Goal: Communication & Community: Participate in discussion

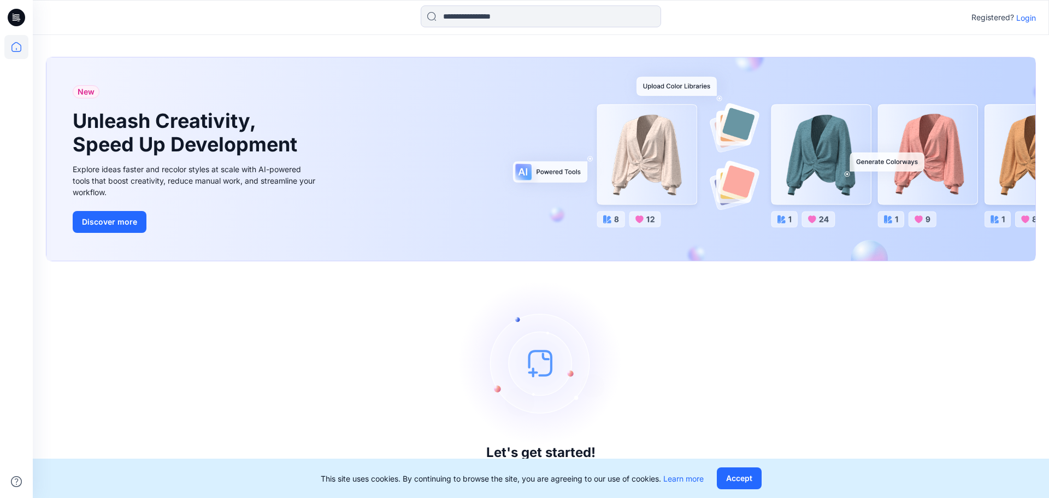
click at [1021, 17] on p "Login" at bounding box center [1026, 17] width 20 height 11
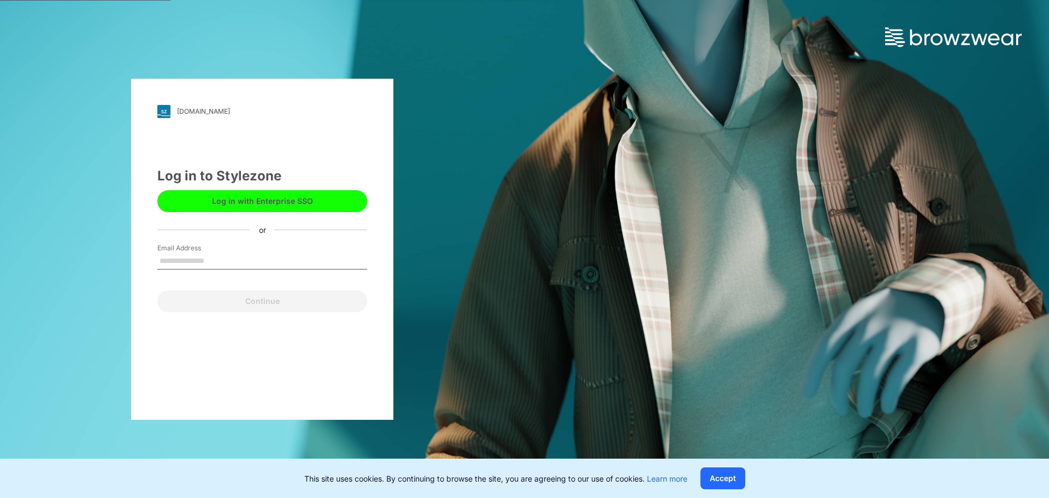
click at [277, 204] on button "Log in with Enterprise SSO" at bounding box center [262, 201] width 210 height 22
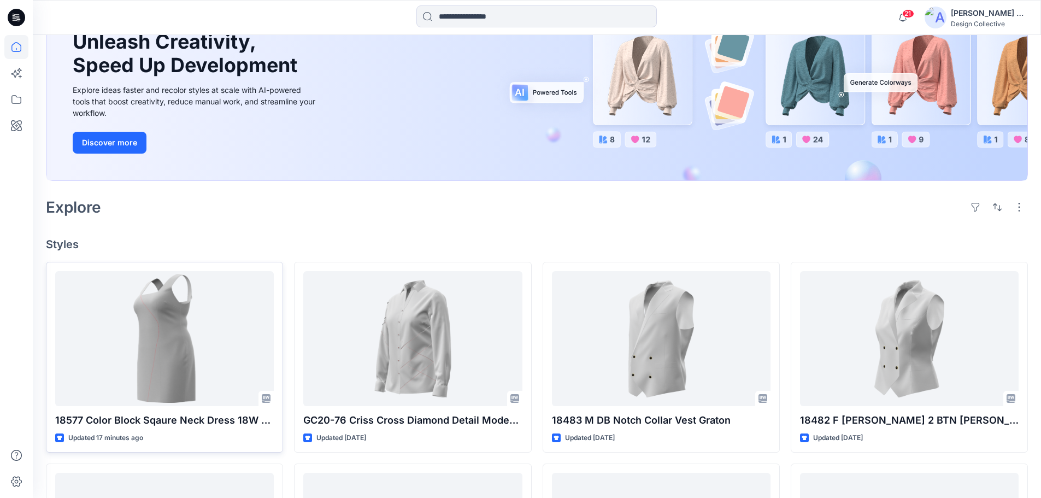
scroll to position [118, 0]
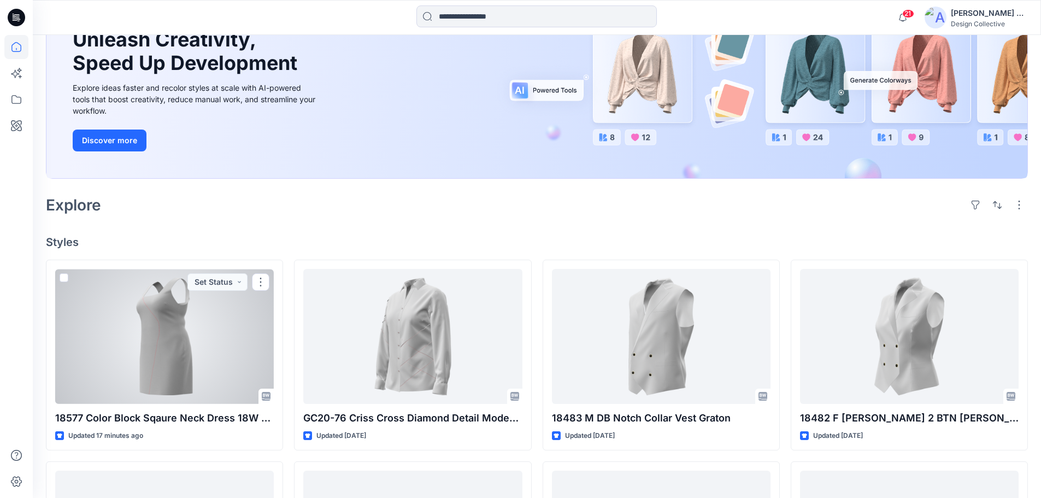
click at [188, 326] on div at bounding box center [164, 336] width 218 height 135
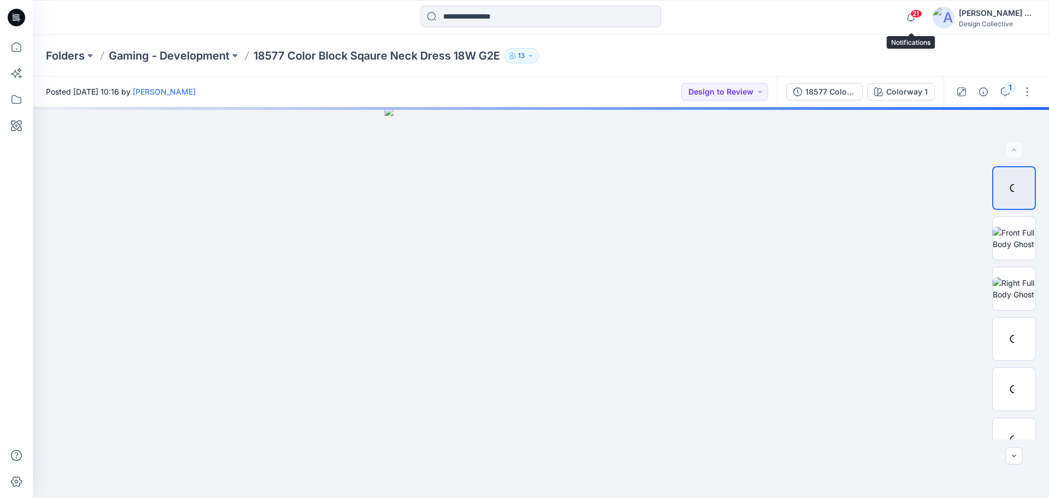
click at [907, 13] on icon "button" at bounding box center [910, 18] width 21 height 22
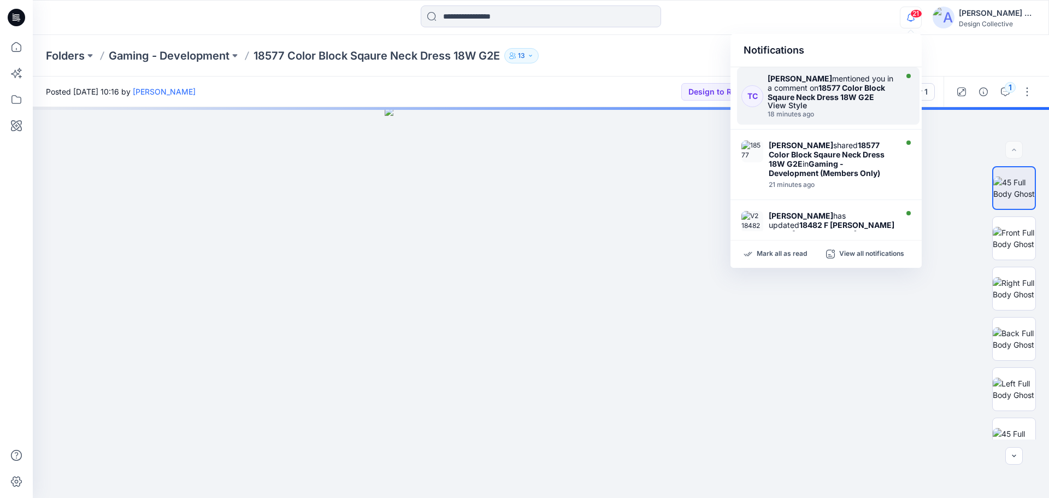
click at [841, 98] on strong "18577 Color Block Sqaure Neck Dress 18W G2E" at bounding box center [825, 92] width 117 height 19
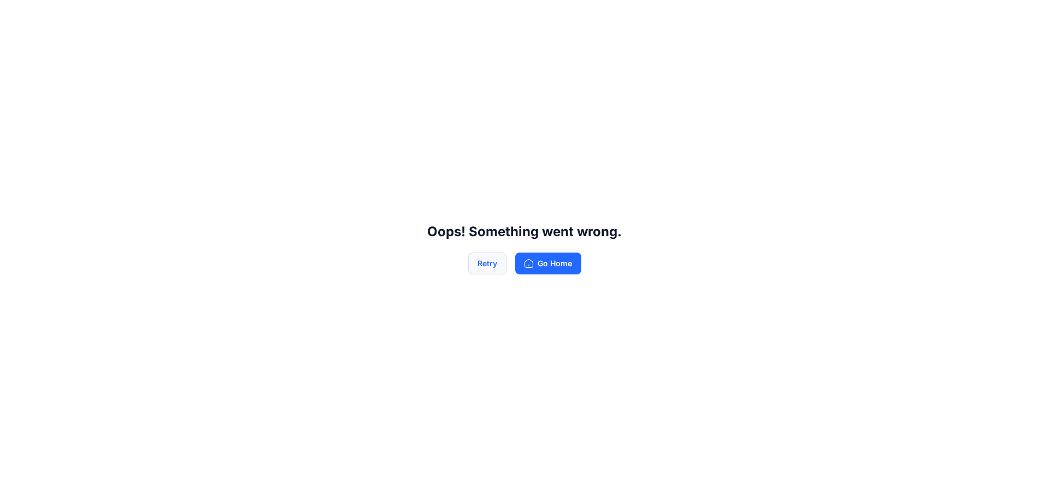
click at [486, 262] on button "Retry" at bounding box center [487, 263] width 38 height 22
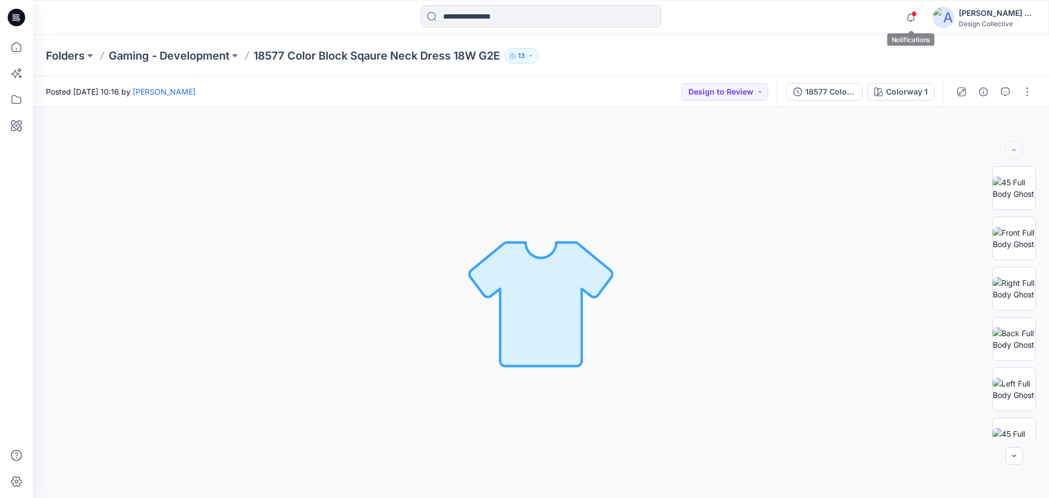
click at [911, 15] on span at bounding box center [913, 14] width 5 height 6
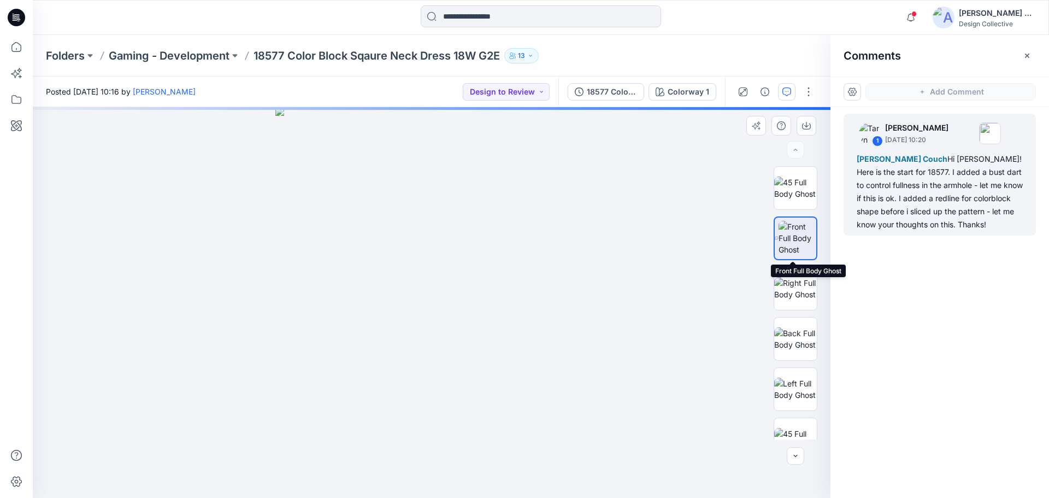
click at [795, 237] on img at bounding box center [797, 238] width 38 height 34
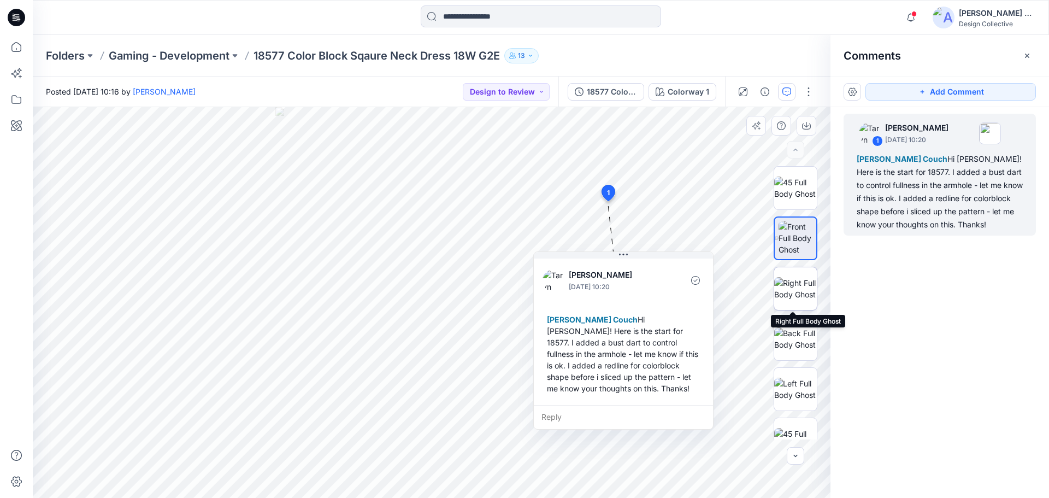
click at [796, 285] on img at bounding box center [795, 288] width 43 height 23
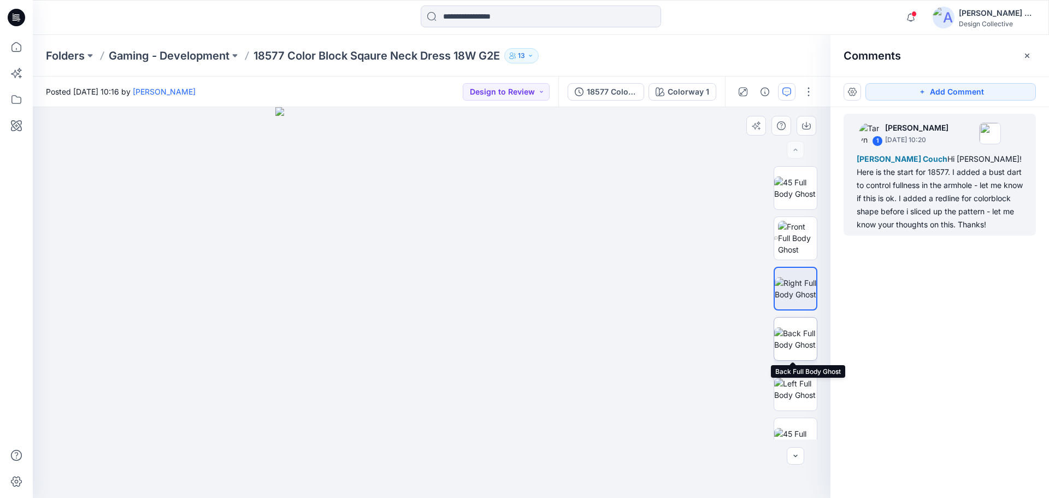
click at [794, 334] on img at bounding box center [795, 338] width 43 height 23
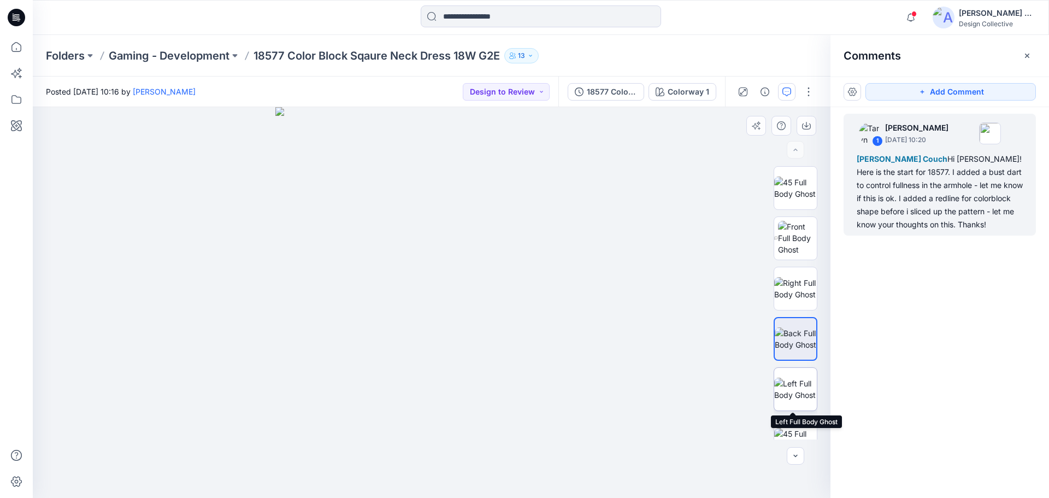
click at [792, 382] on img at bounding box center [795, 388] width 43 height 23
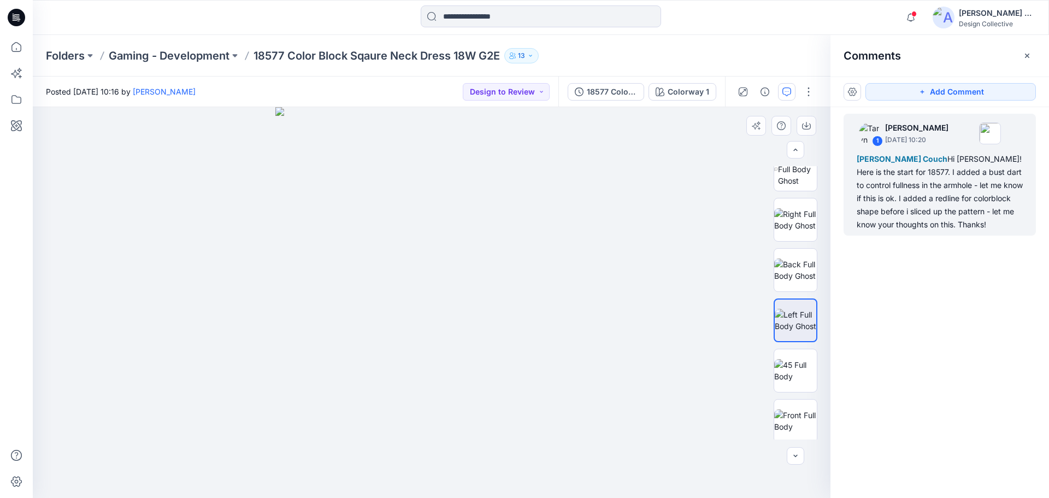
scroll to position [109, 0]
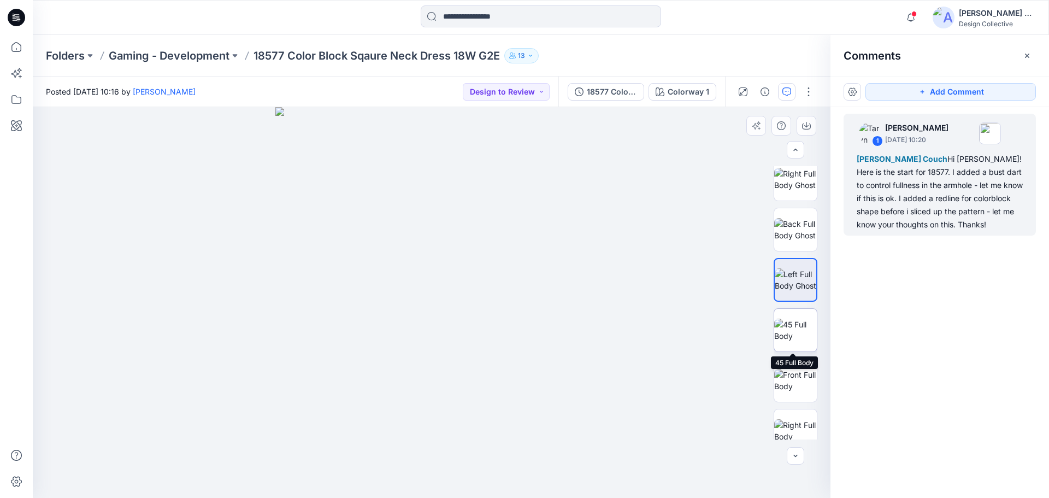
click at [793, 334] on img at bounding box center [795, 329] width 43 height 23
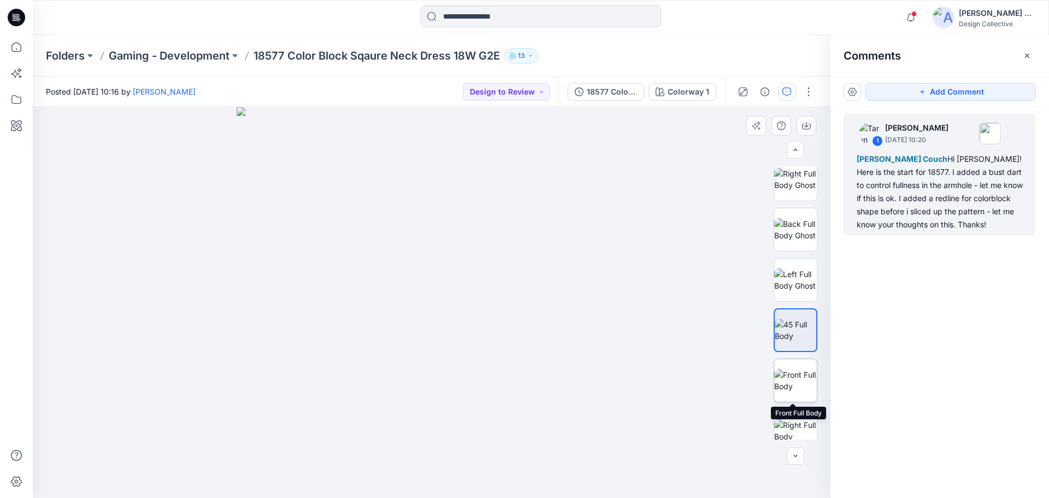
click at [793, 370] on img at bounding box center [795, 380] width 43 height 23
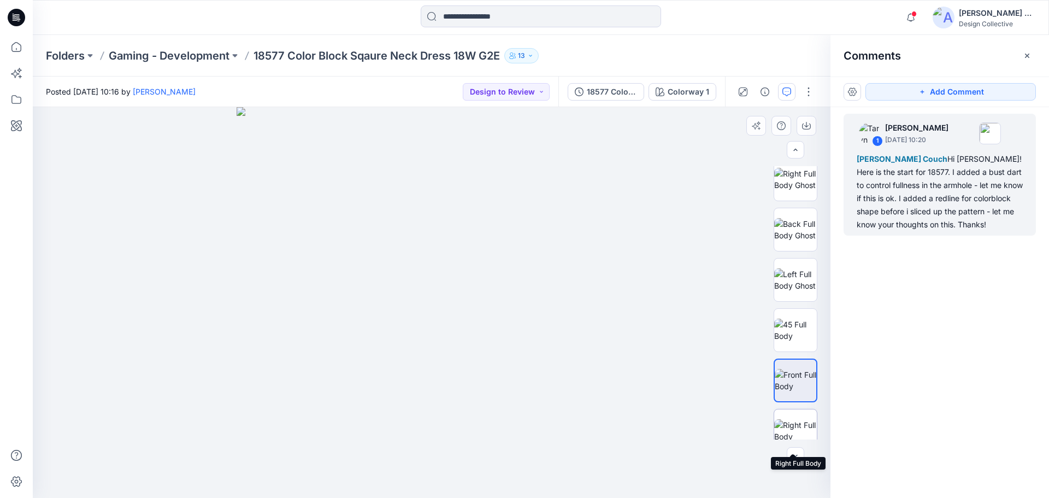
click at [788, 421] on img at bounding box center [795, 430] width 43 height 23
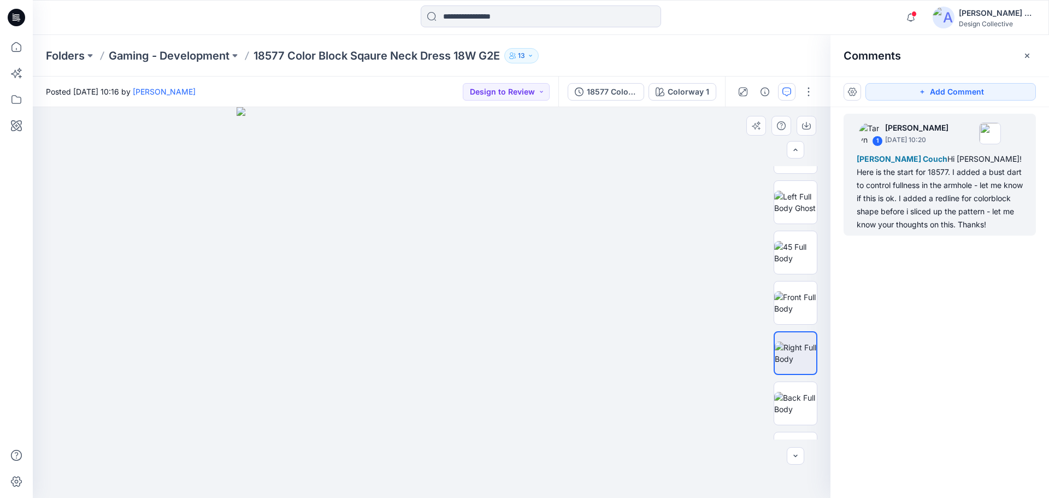
scroll to position [202, 0]
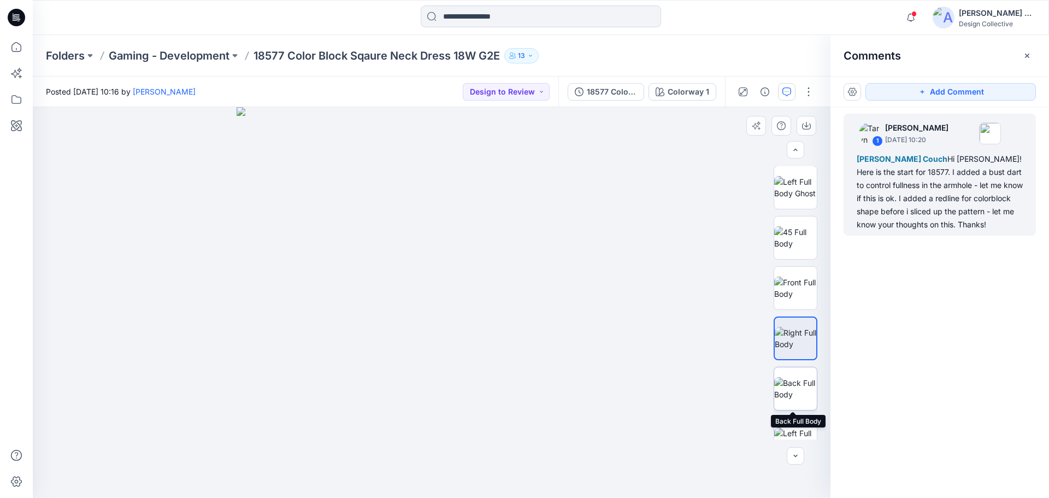
click at [794, 379] on img at bounding box center [795, 388] width 43 height 23
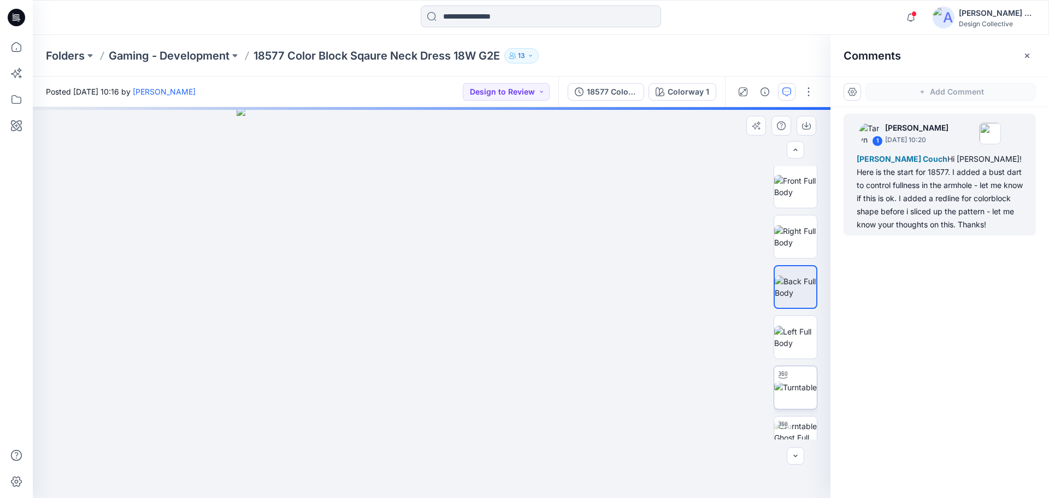
scroll to position [307, 0]
click at [788, 338] on img at bounding box center [795, 333] width 43 height 23
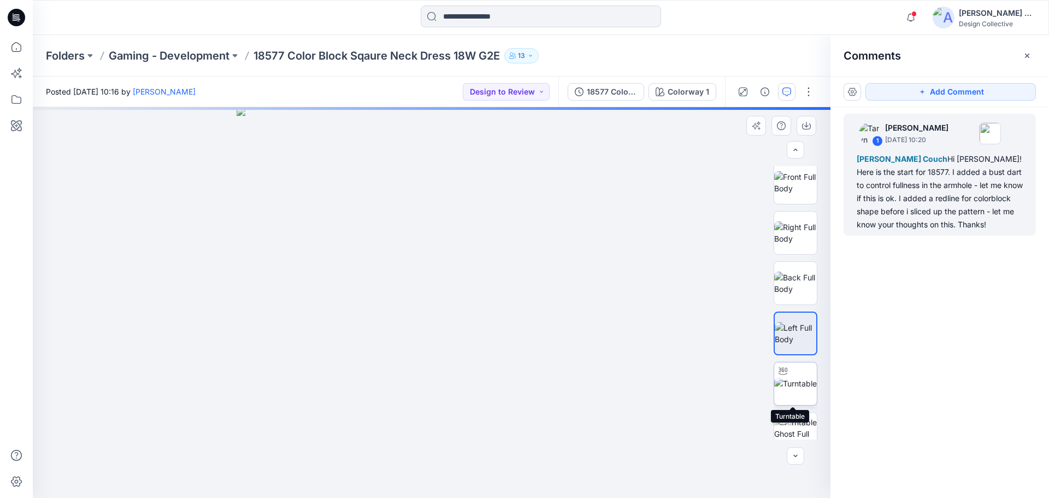
click at [794, 382] on img at bounding box center [795, 382] width 43 height 11
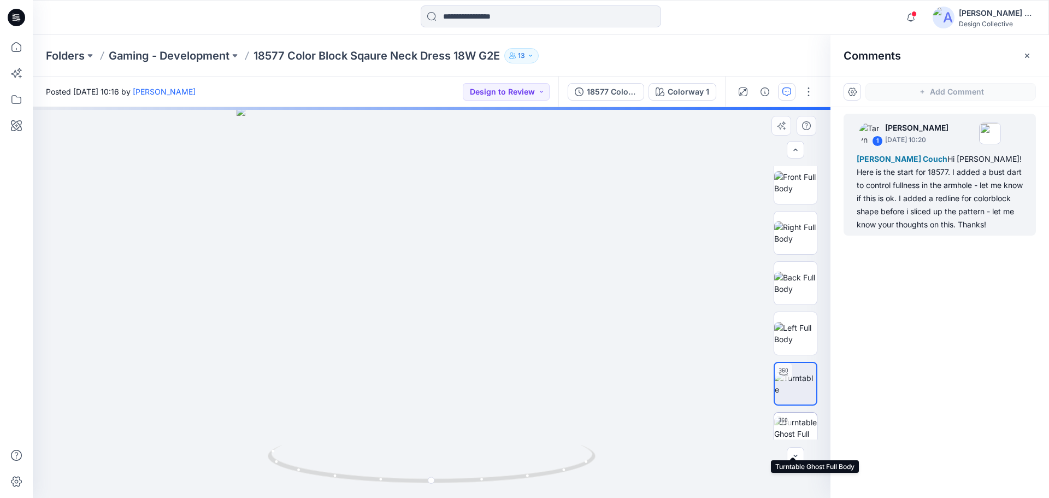
click at [792, 426] on img at bounding box center [795, 433] width 43 height 34
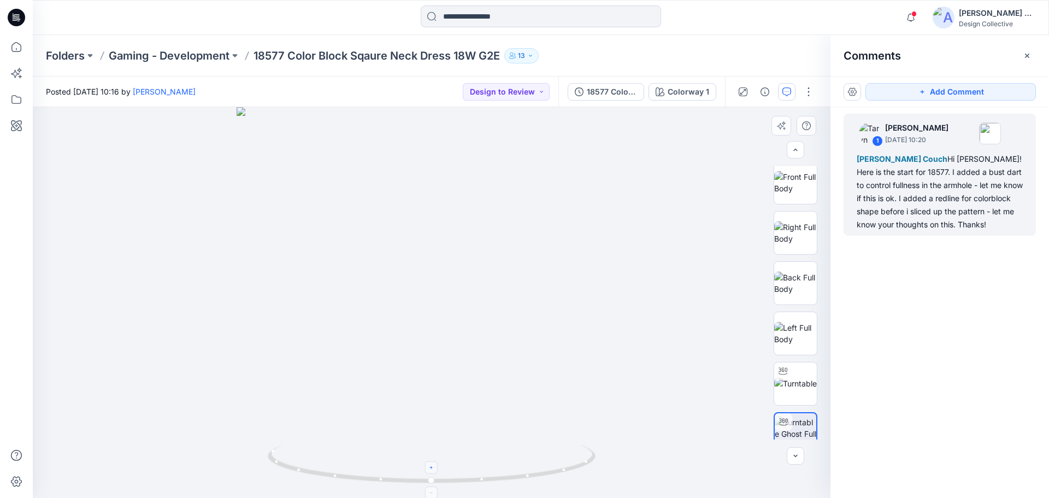
click at [432, 471] on div at bounding box center [432, 467] width 13 height 13
click at [961, 262] on div "1 Taryn Calvey September 22, 2025 10:20 Mandy Mclean Couch Hi Mandy! Here is th…" at bounding box center [939, 282] width 218 height 350
click at [942, 202] on div "Mandy Mclean Couch Hi Mandy! Here is the start for 18577. I added a bust dart t…" at bounding box center [940, 191] width 166 height 79
click at [946, 91] on button "Add Comment" at bounding box center [950, 91] width 170 height 17
click at [517, 103] on div "Posted Monday, September 22, 2025 10:16 by Taryn Calvey Design to Review" at bounding box center [295, 91] width 525 height 30
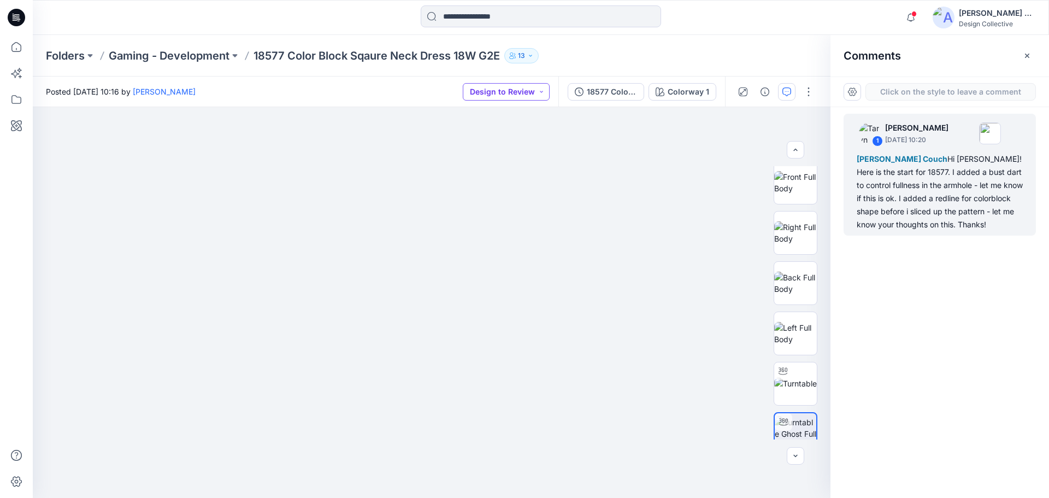
click at [512, 92] on button "Design to Review" at bounding box center [506, 91] width 87 height 17
click at [884, 306] on div "1 Taryn Calvey September 22, 2025 10:20 Mandy Mclean Couch Hi Mandy! Here is th…" at bounding box center [939, 282] width 218 height 350
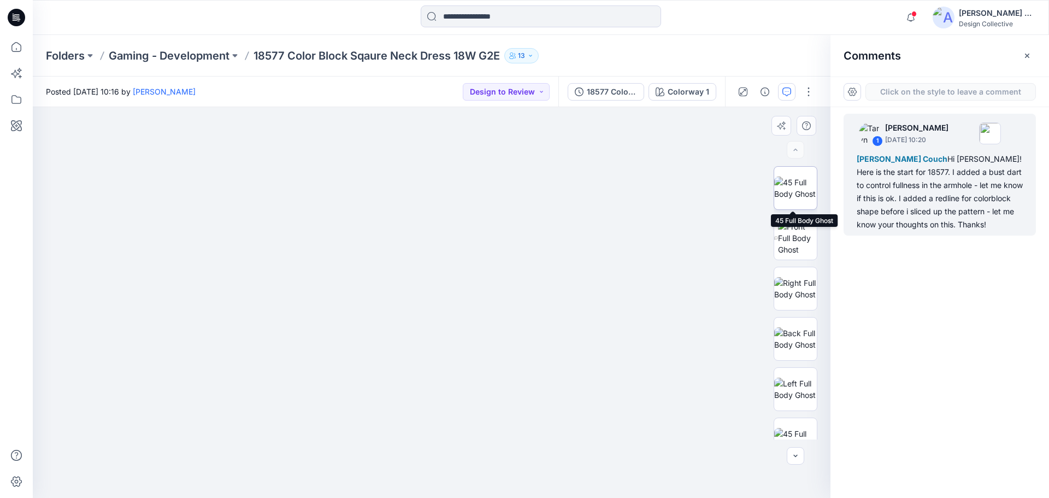
click at [795, 190] on img at bounding box center [795, 187] width 43 height 23
click at [788, 190] on img at bounding box center [796, 187] width 42 height 23
click at [879, 138] on div "1" at bounding box center [877, 140] width 11 height 11
click at [878, 139] on div "1" at bounding box center [877, 140] width 11 height 11
click at [876, 140] on div "1" at bounding box center [877, 140] width 11 height 11
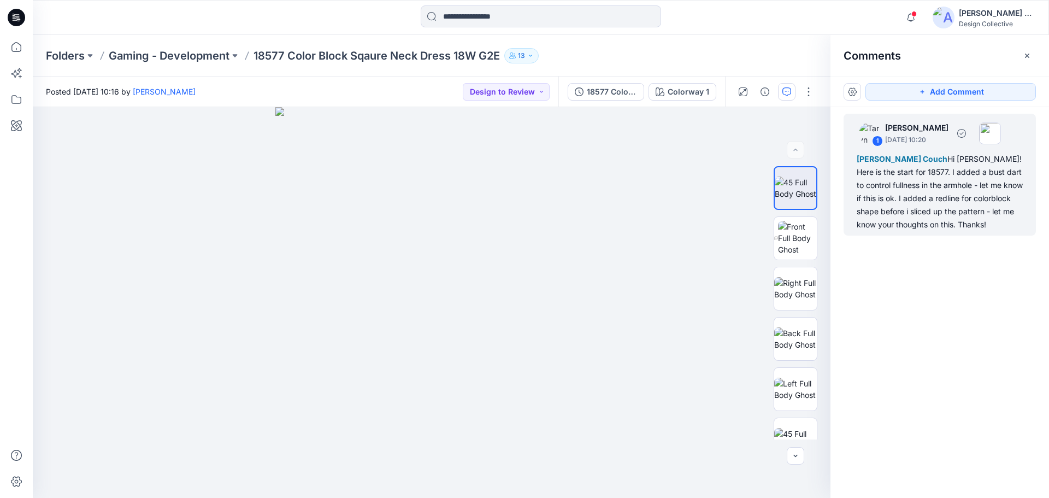
click at [877, 139] on div "1" at bounding box center [877, 140] width 11 height 11
click at [916, 139] on p "September 22, 2025 10:20" at bounding box center [916, 139] width 63 height 11
click at [929, 191] on div "Mandy Mclean Couch Hi Mandy! Here is the start for 18577. I added a bust dart t…" at bounding box center [940, 191] width 166 height 79
click at [952, 220] on div "Mandy Mclean Couch Hi Mandy! Here is the start for 18577. I added a bust dart t…" at bounding box center [940, 191] width 166 height 79
click at [954, 215] on div "Mandy Mclean Couch Hi Mandy! Here is the start for 18577. I added a bust dart t…" at bounding box center [940, 191] width 166 height 79
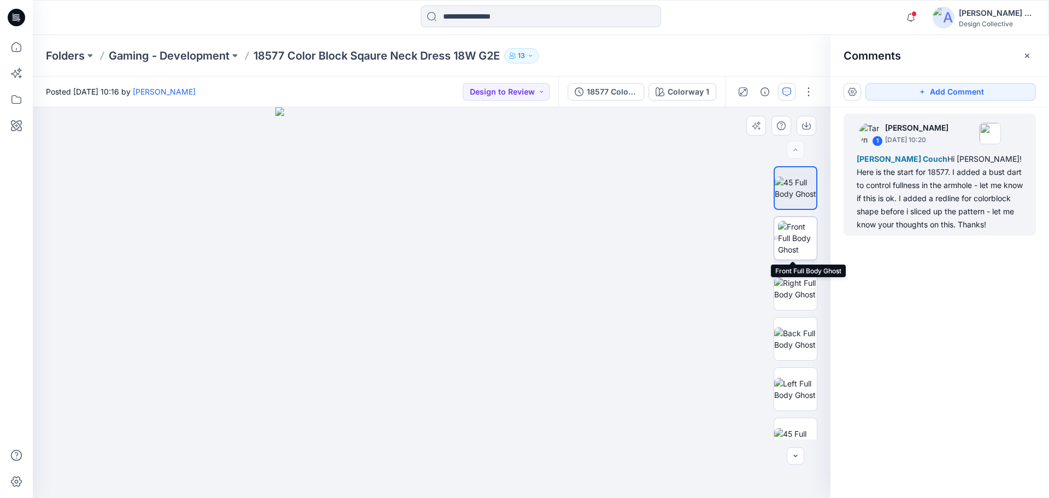
click at [795, 235] on img at bounding box center [797, 238] width 39 height 34
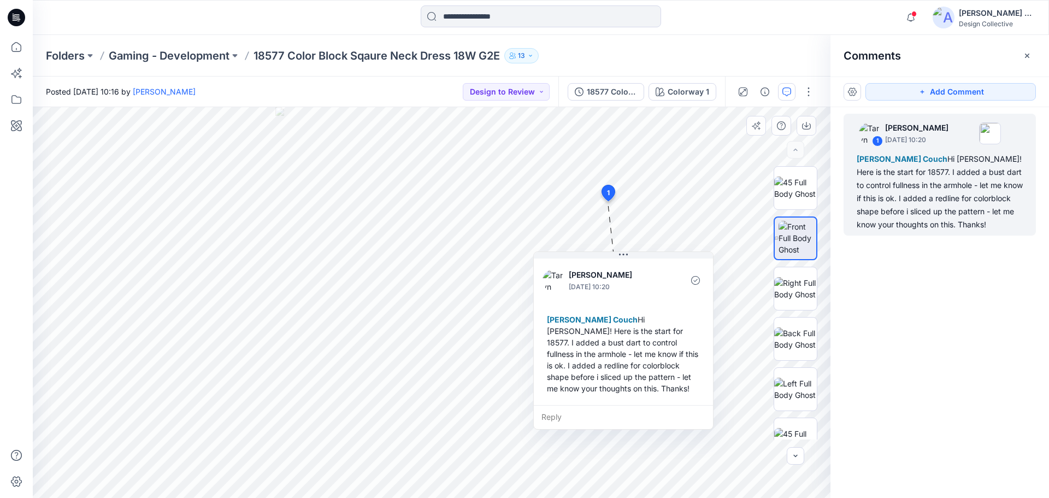
click at [559, 419] on div "Reply" at bounding box center [623, 417] width 179 height 24
type textarea "*"
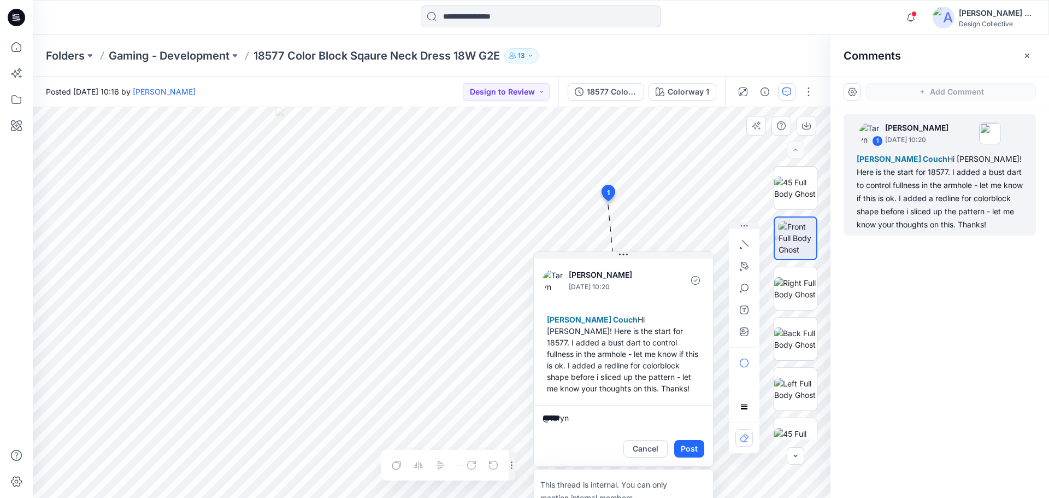
click at [626, 254] on icon at bounding box center [623, 254] width 9 height 2
click at [626, 253] on icon at bounding box center [623, 254] width 9 height 9
click at [628, 255] on button at bounding box center [623, 255] width 179 height 7
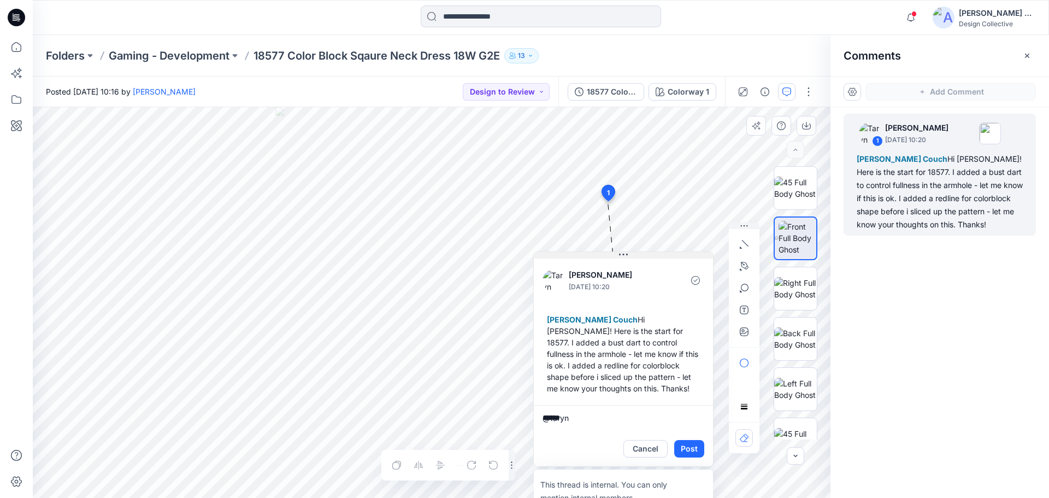
click at [655, 257] on button at bounding box center [623, 255] width 179 height 7
click at [649, 254] on button at bounding box center [623, 255] width 179 height 7
click at [578, 421] on textarea "******" at bounding box center [623, 418] width 179 height 26
click at [589, 421] on textarea "******" at bounding box center [623, 418] width 179 height 26
type textarea "*"
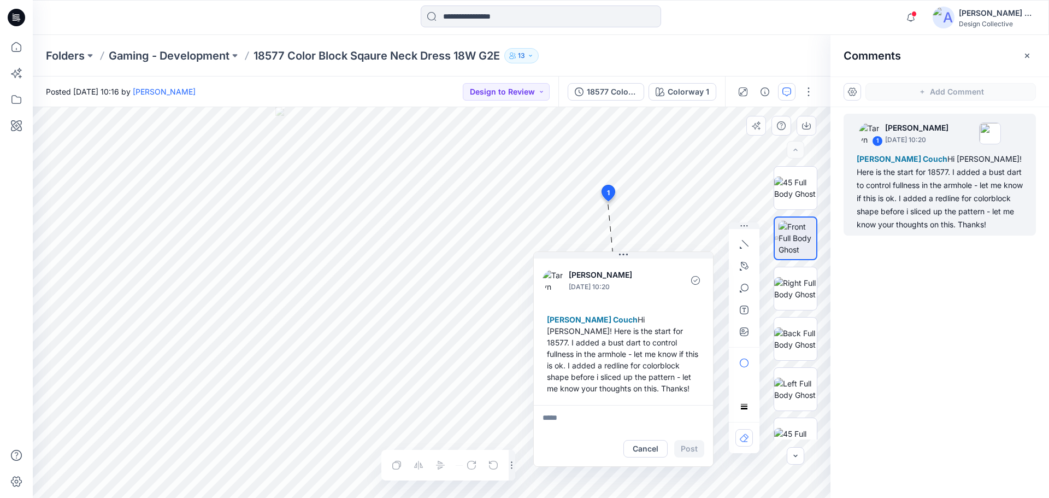
click at [602, 193] on icon at bounding box center [607, 193] width 13 height 16
click at [922, 132] on p "Taryn Calvey" at bounding box center [916, 127] width 63 height 13
click at [646, 398] on div "Mandy Mclean Couch Hi Mandy! Here is the start for 18577. I added a bust dart t…" at bounding box center [623, 353] width 162 height 89
click at [553, 418] on textarea at bounding box center [623, 418] width 179 height 26
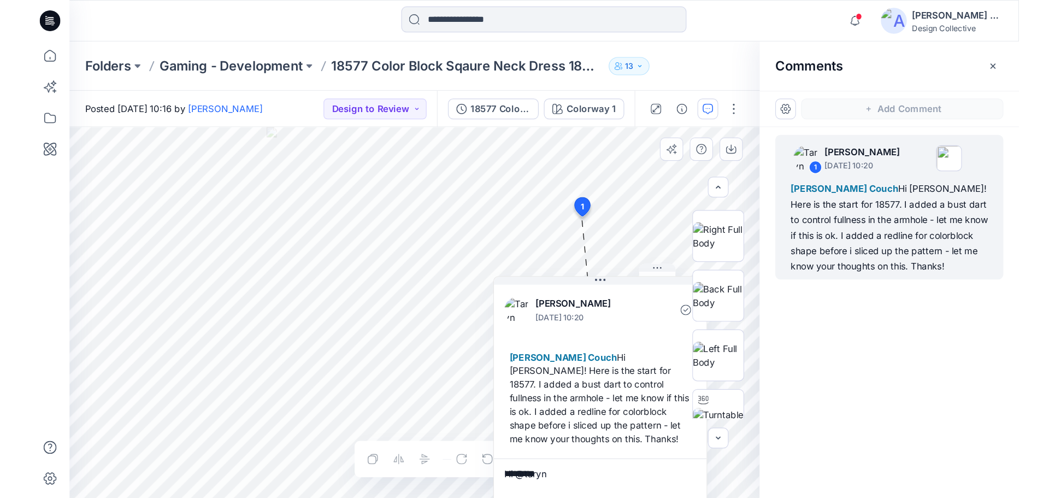
scroll to position [418, 0]
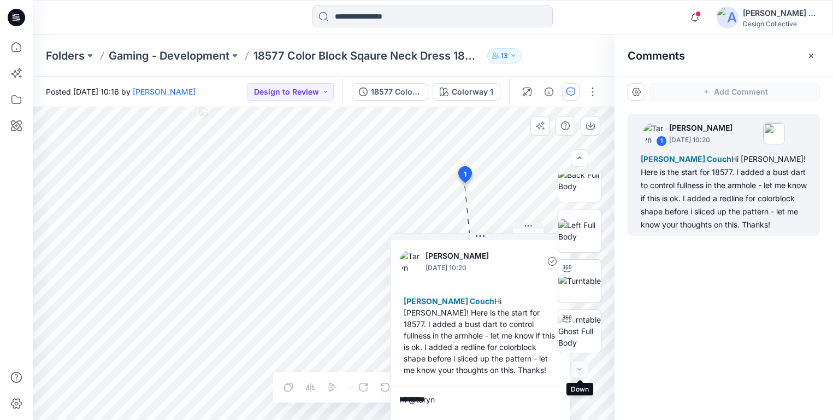
click at [581, 374] on div at bounding box center [579, 369] width 17 height 17
click at [581, 372] on div at bounding box center [579, 369] width 17 height 17
click at [581, 373] on div at bounding box center [579, 369] width 17 height 17
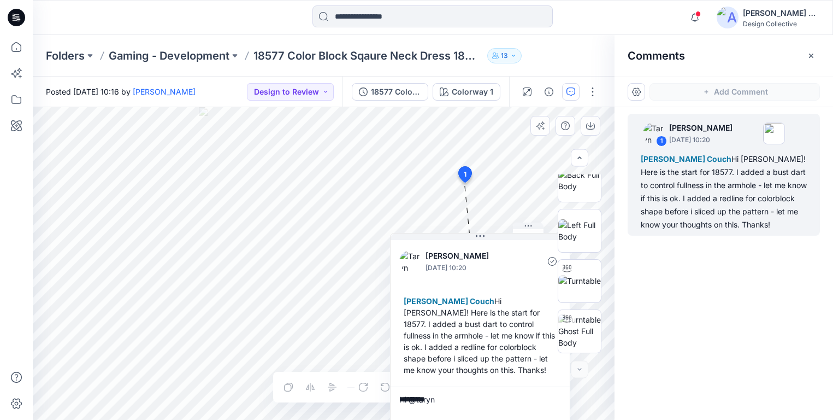
click at [441, 398] on textarea "*********" at bounding box center [480, 399] width 179 height 26
type textarea "*"
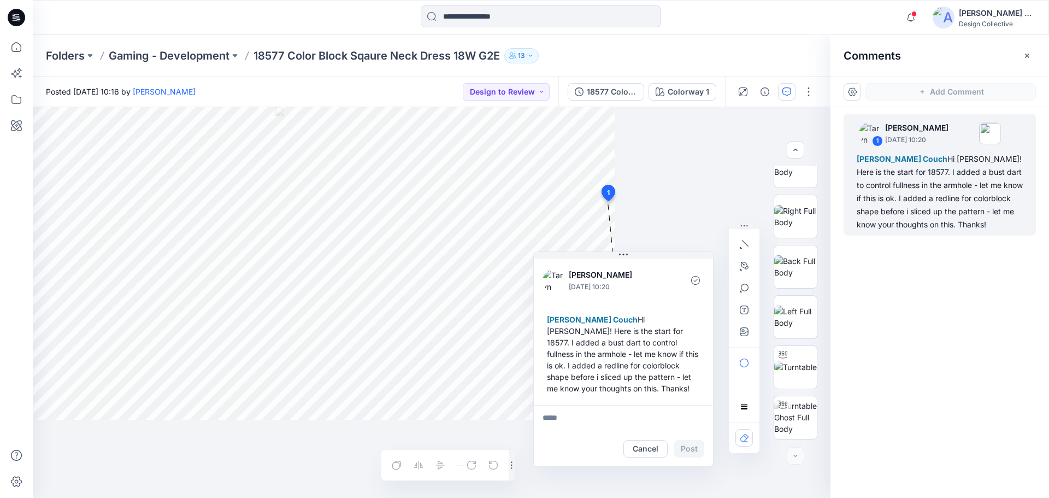
scroll to position [323, 0]
click at [791, 92] on button "button" at bounding box center [786, 91] width 17 height 17
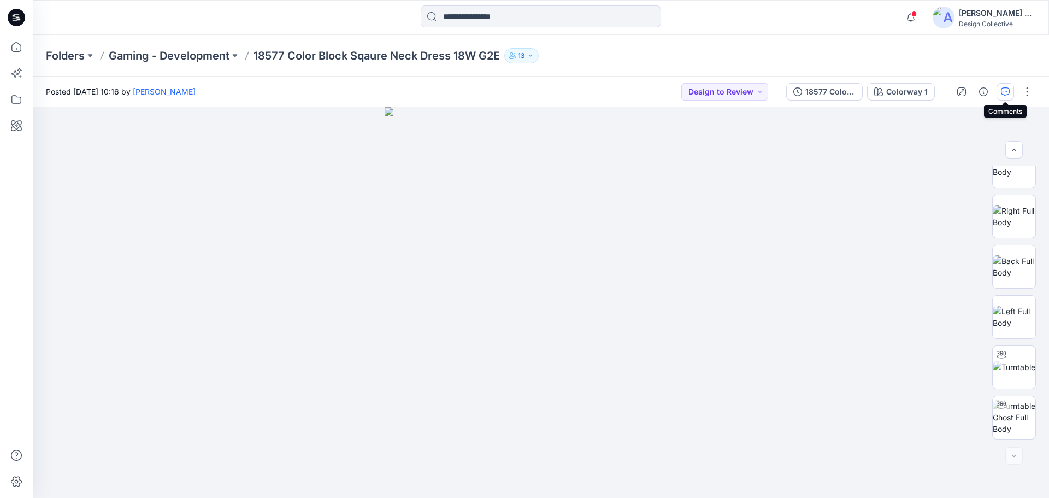
click at [1008, 95] on icon "button" at bounding box center [1005, 91] width 9 height 9
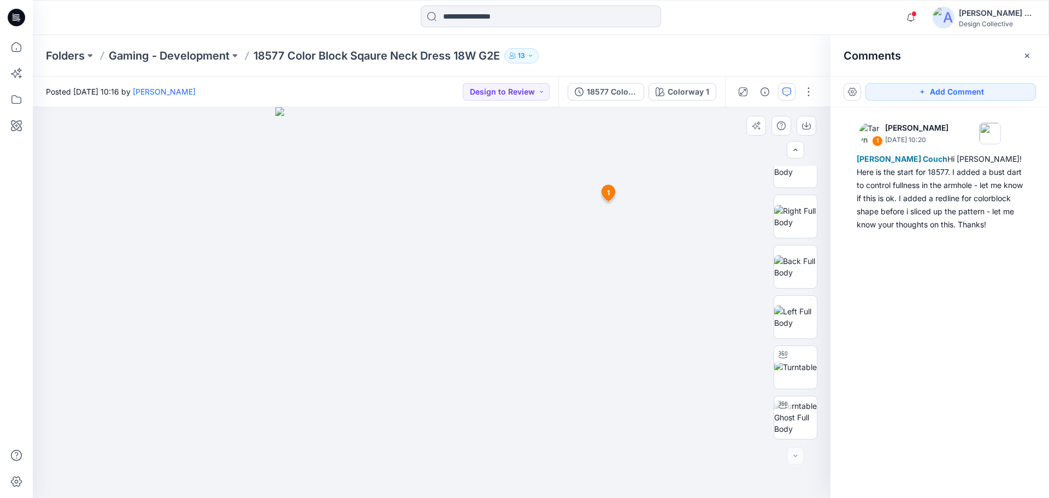
click at [607, 196] on span "1" at bounding box center [608, 193] width 3 height 10
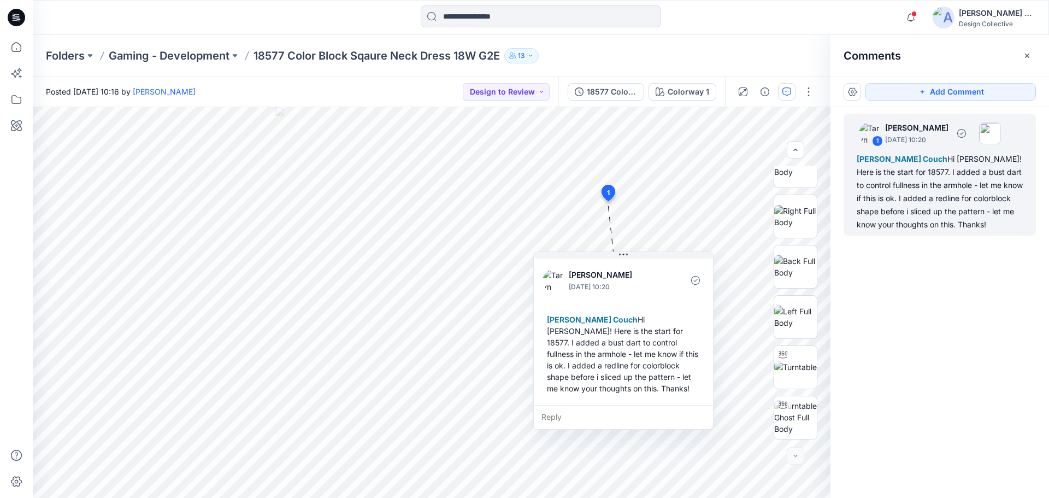
click at [1001, 132] on img at bounding box center [990, 133] width 22 height 22
click at [966, 133] on icon "button" at bounding box center [961, 133] width 9 height 9
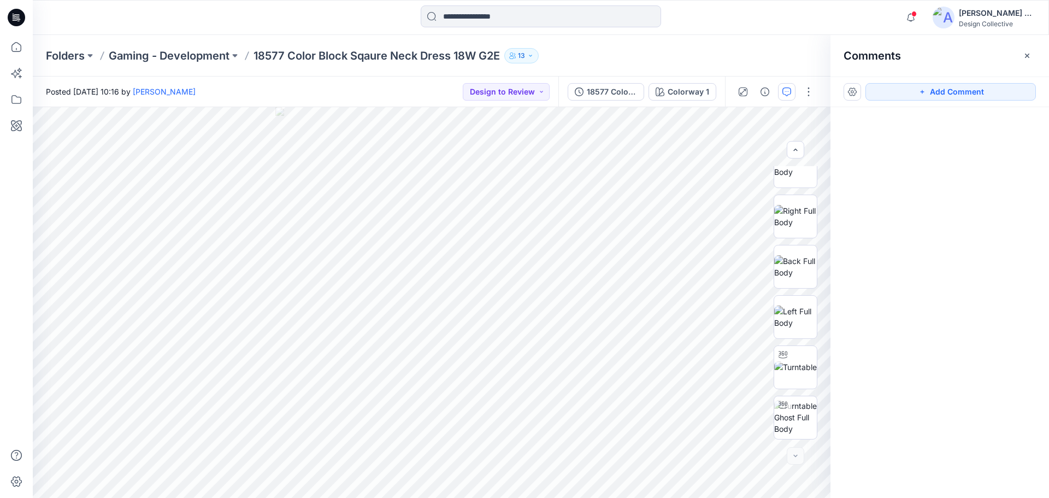
click at [975, 129] on div at bounding box center [939, 282] width 218 height 350
click at [959, 90] on button "Add Comment" at bounding box center [950, 91] width 170 height 17
click at [922, 92] on button "Click on the style to leave a comment" at bounding box center [950, 91] width 170 height 17
click at [550, 184] on div "2" at bounding box center [432, 302] width 798 height 391
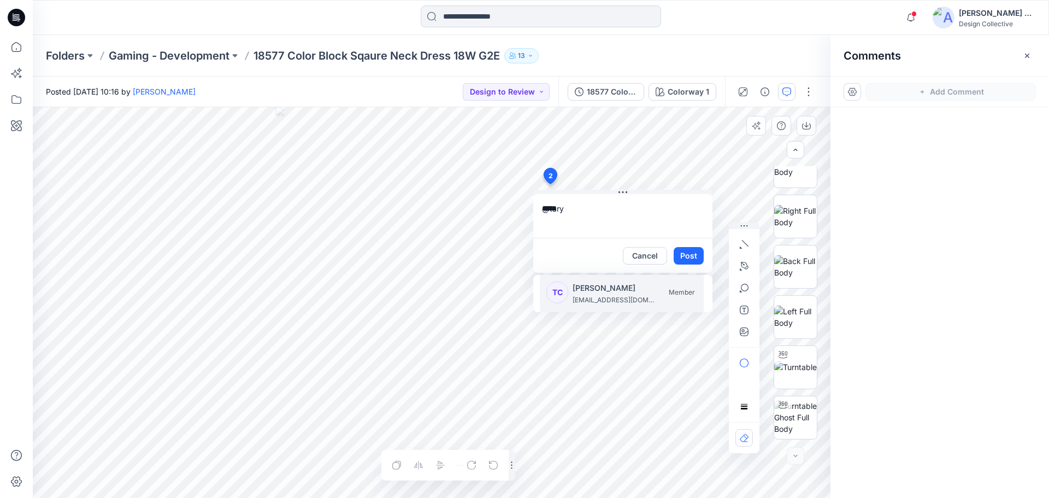
click at [614, 293] on p "Taryn Calvey" at bounding box center [613, 287] width 82 height 13
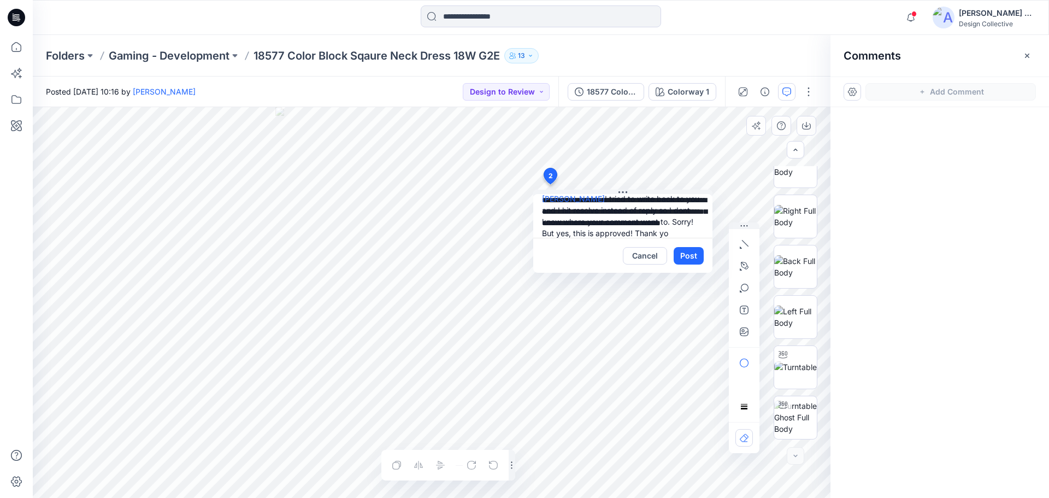
scroll to position [21, 0]
type textarea "**********"
click at [690, 254] on button "Post" at bounding box center [689, 255] width 30 height 17
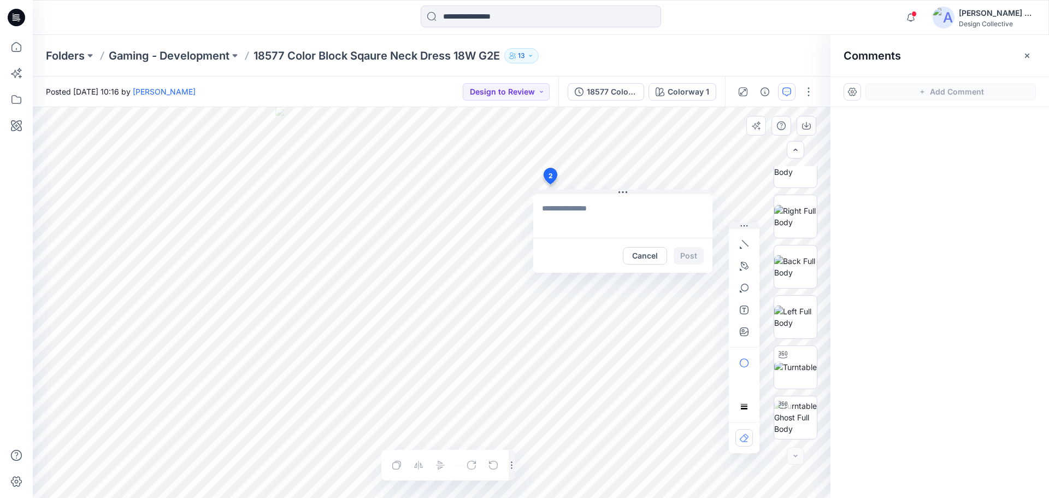
scroll to position [0, 0]
